Goal: Find contact information: Find contact information

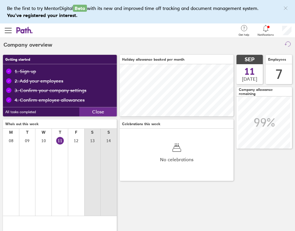
scroll to position [52, 114]
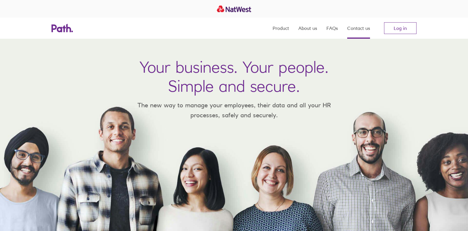
click at [357, 28] on link "Contact us" at bounding box center [358, 28] width 23 height 21
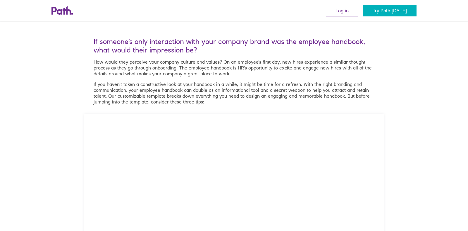
scroll to position [336, 0]
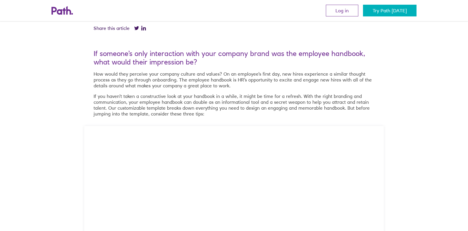
click at [71, 9] on icon at bounding box center [61, 10] width 21 height 8
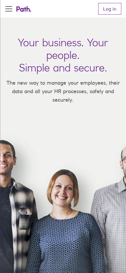
click at [11, 7] on button "Open Menu" at bounding box center [8, 8] width 15 height 15
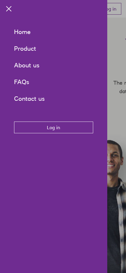
click at [25, 31] on link "Home" at bounding box center [53, 31] width 79 height 17
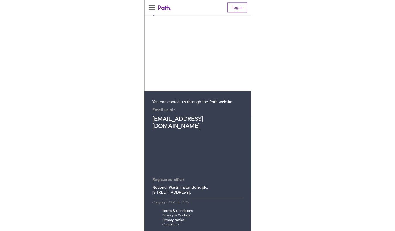
scroll to position [1182, 0]
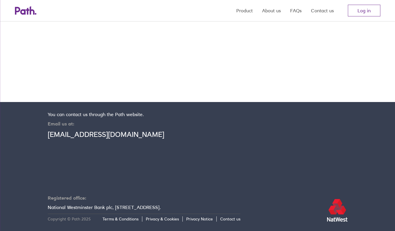
click at [196, 221] on section "You can contact us through the Path website. Email us at: [EMAIL_ADDRESS][DOMAI…" at bounding box center [197, 166] width 395 height 129
click at [194, 219] on link "Privacy Notice" at bounding box center [201, 218] width 30 height 5
click at [230, 220] on link "Contact us" at bounding box center [230, 218] width 20 height 5
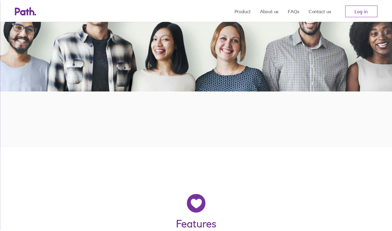
scroll to position [0, 0]
